Goal: Task Accomplishment & Management: Complete application form

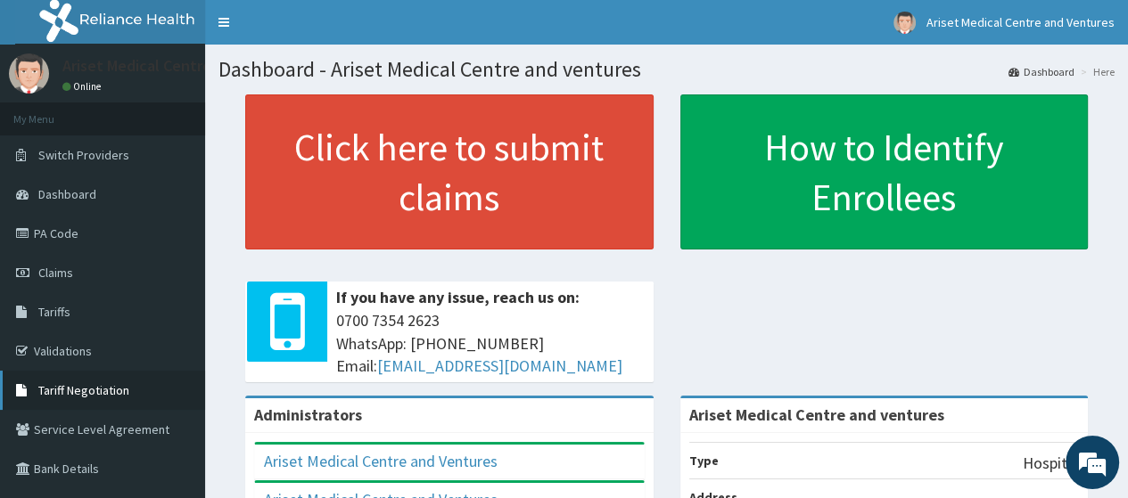
click at [73, 391] on span "Tariff Negotiation" at bounding box center [83, 390] width 91 height 16
click at [119, 227] on link "PA Code" at bounding box center [102, 233] width 205 height 39
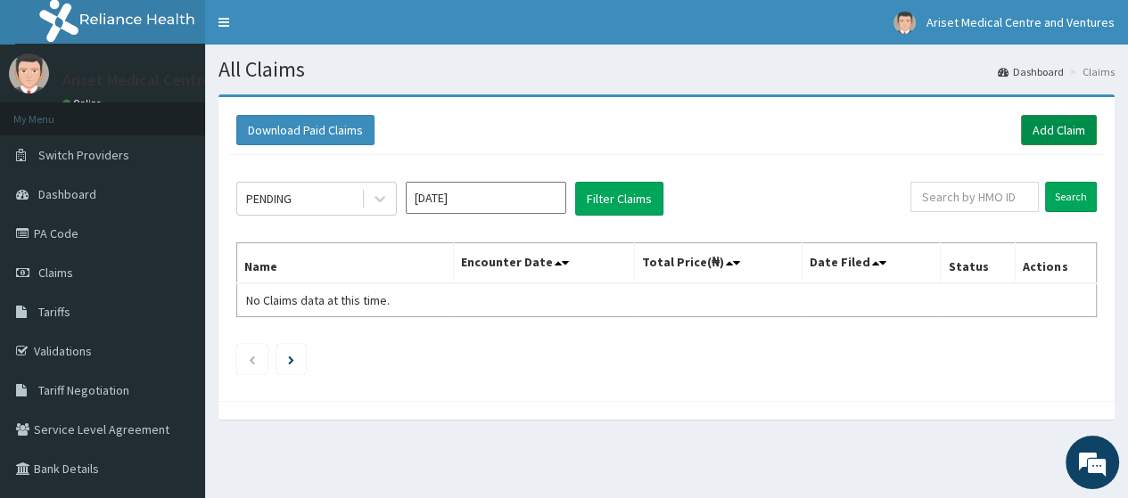
click at [1041, 131] on link "Add Claim" at bounding box center [1059, 130] width 76 height 30
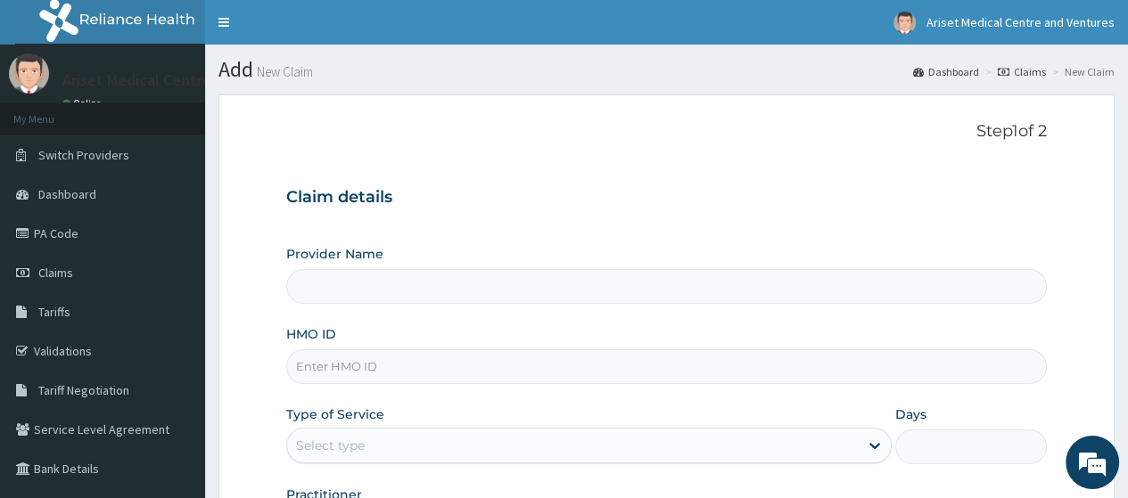
type input "Ariset Medical Centre and ventures"
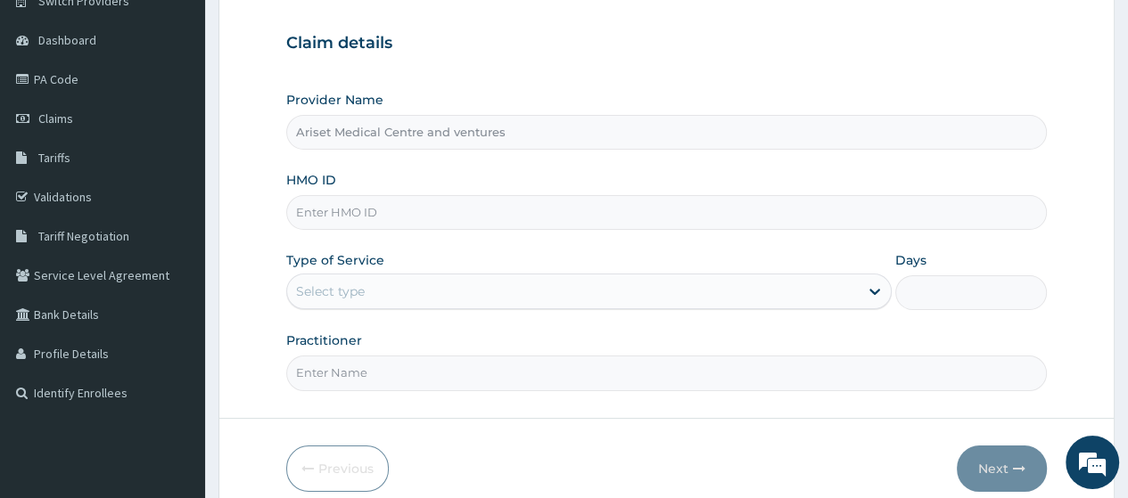
scroll to position [232, 0]
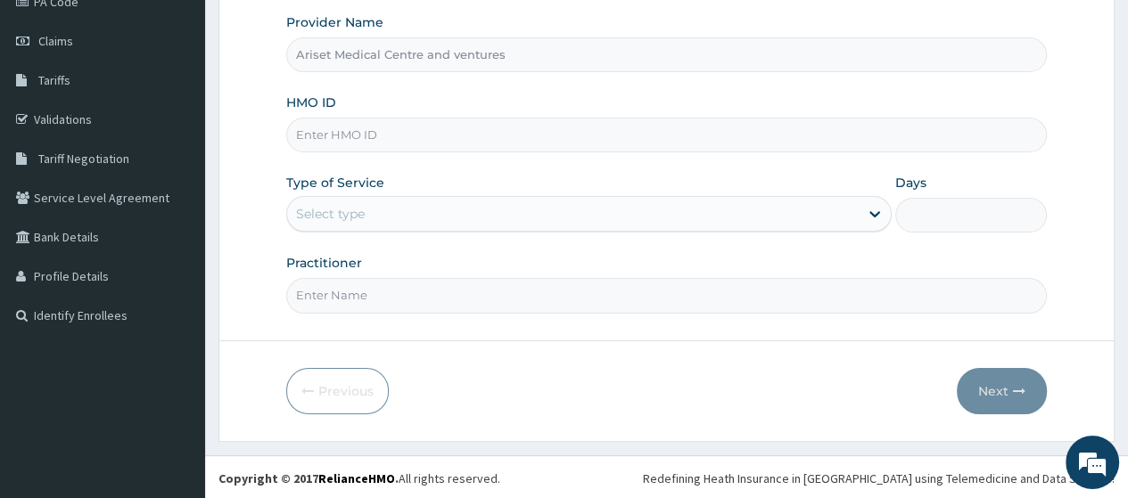
click at [431, 134] on input "HMO ID" at bounding box center [666, 135] width 760 height 35
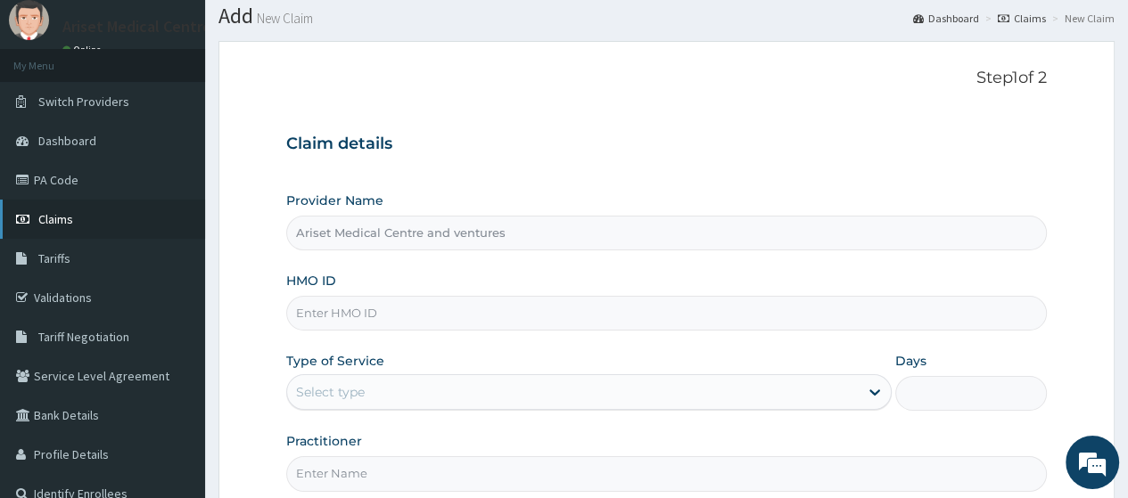
click at [75, 214] on link "Claims" at bounding box center [102, 219] width 205 height 39
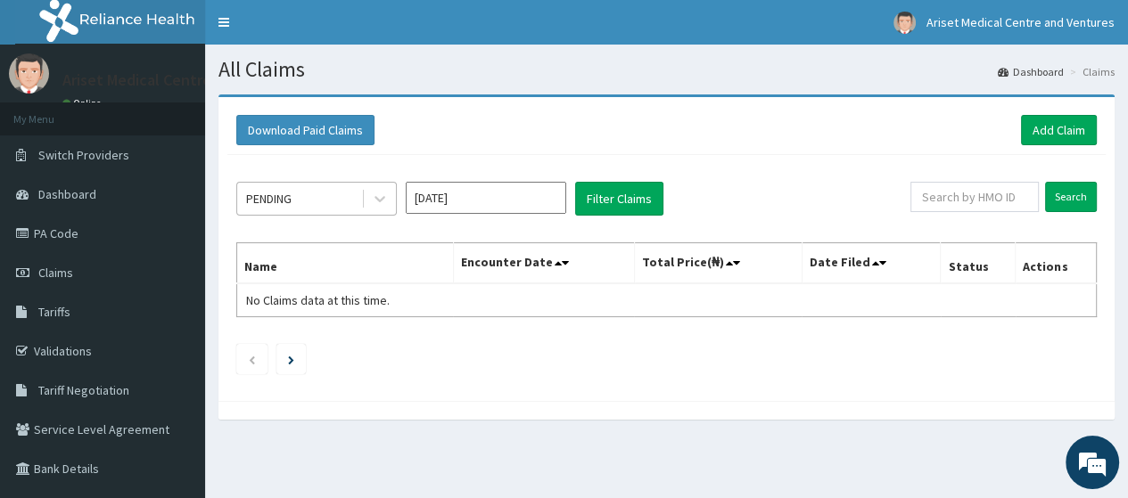
click at [339, 201] on div "PENDING" at bounding box center [299, 199] width 124 height 29
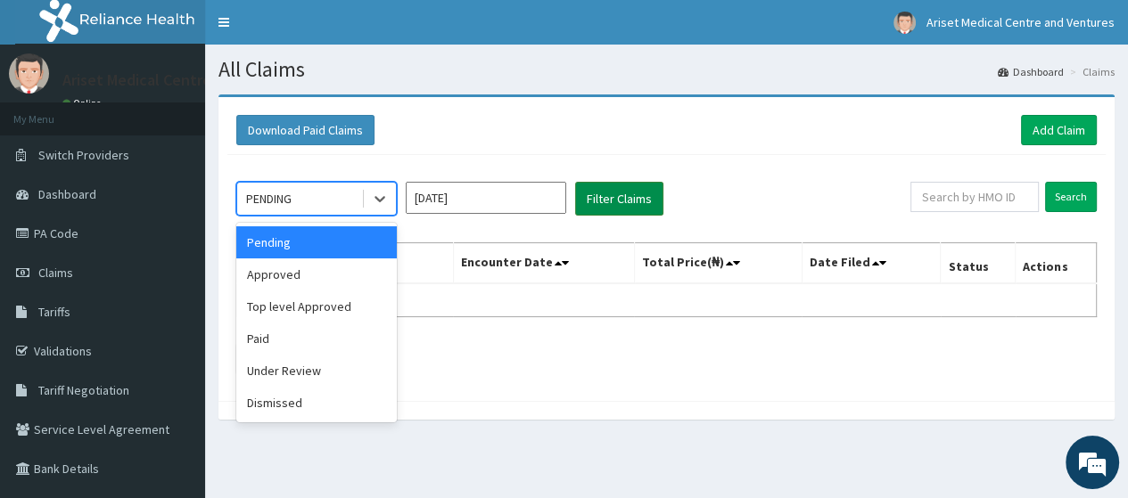
click at [620, 210] on button "Filter Claims" at bounding box center [619, 199] width 88 height 34
click at [300, 201] on div "PENDING" at bounding box center [299, 199] width 124 height 29
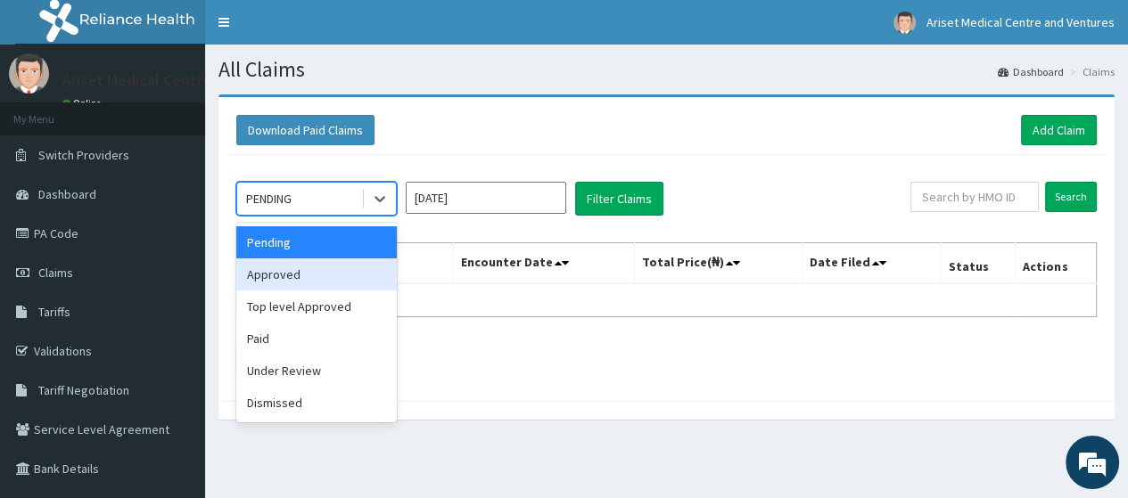
click at [289, 267] on div "Approved" at bounding box center [316, 275] width 160 height 32
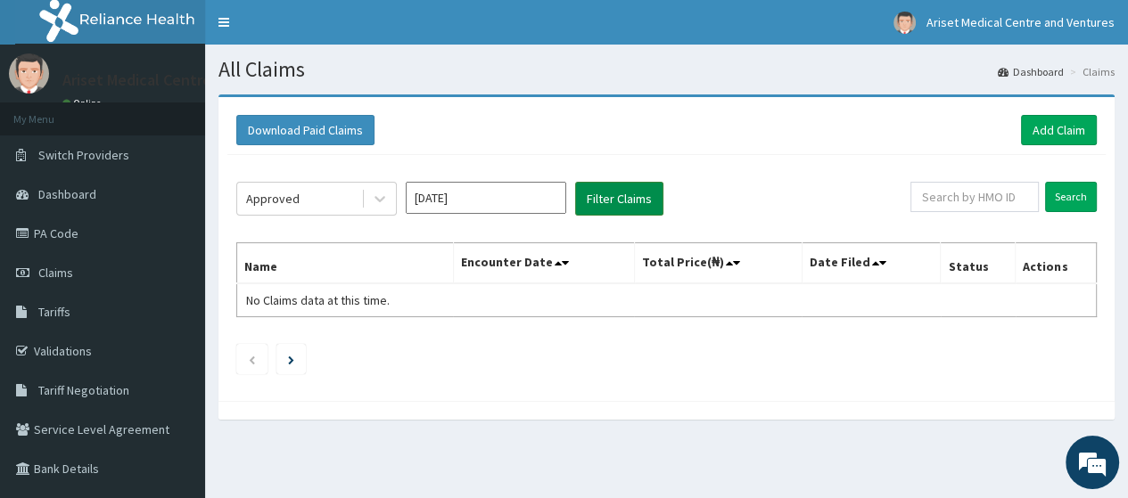
click at [641, 199] on button "Filter Claims" at bounding box center [619, 199] width 88 height 34
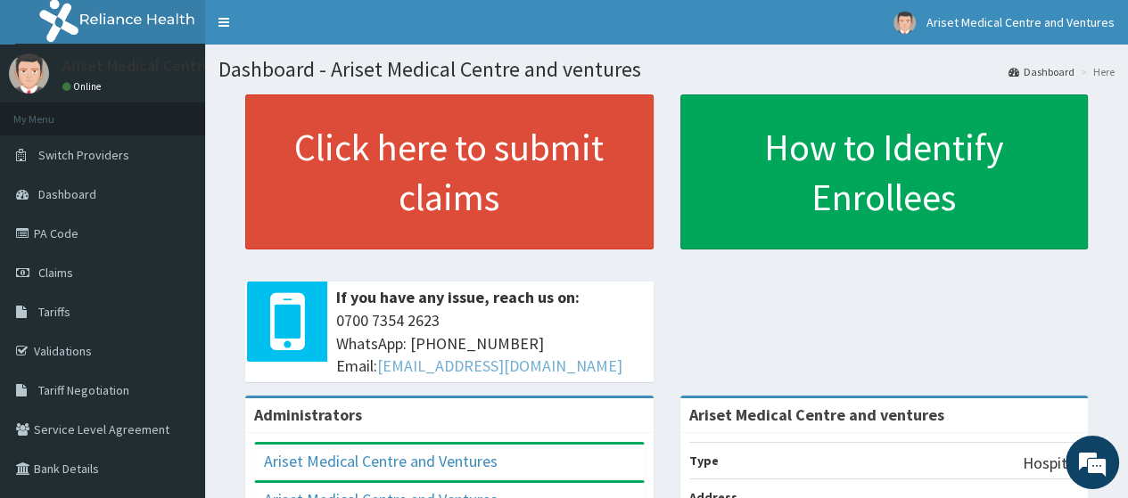
drag, startPoint x: 410, startPoint y: 320, endPoint x: 455, endPoint y: 363, distance: 61.8
click at [413, 319] on span "[PHONE_NUMBER] WhatsApp: 017001580 Email: [EMAIL_ADDRESS][DOMAIN_NAME]" at bounding box center [490, 343] width 308 height 69
